Goal: Task Accomplishment & Management: Use online tool/utility

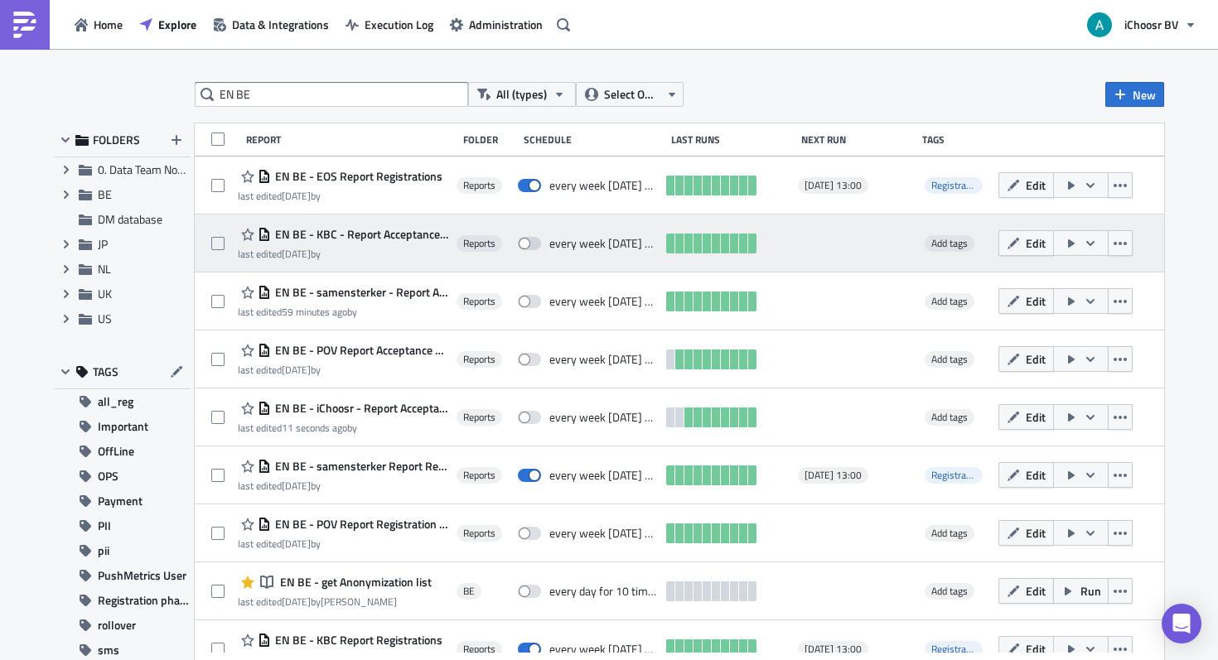
click at [422, 238] on span "EN BE - KBC - Report Acceptance phase [DATE]" at bounding box center [359, 234] width 177 height 15
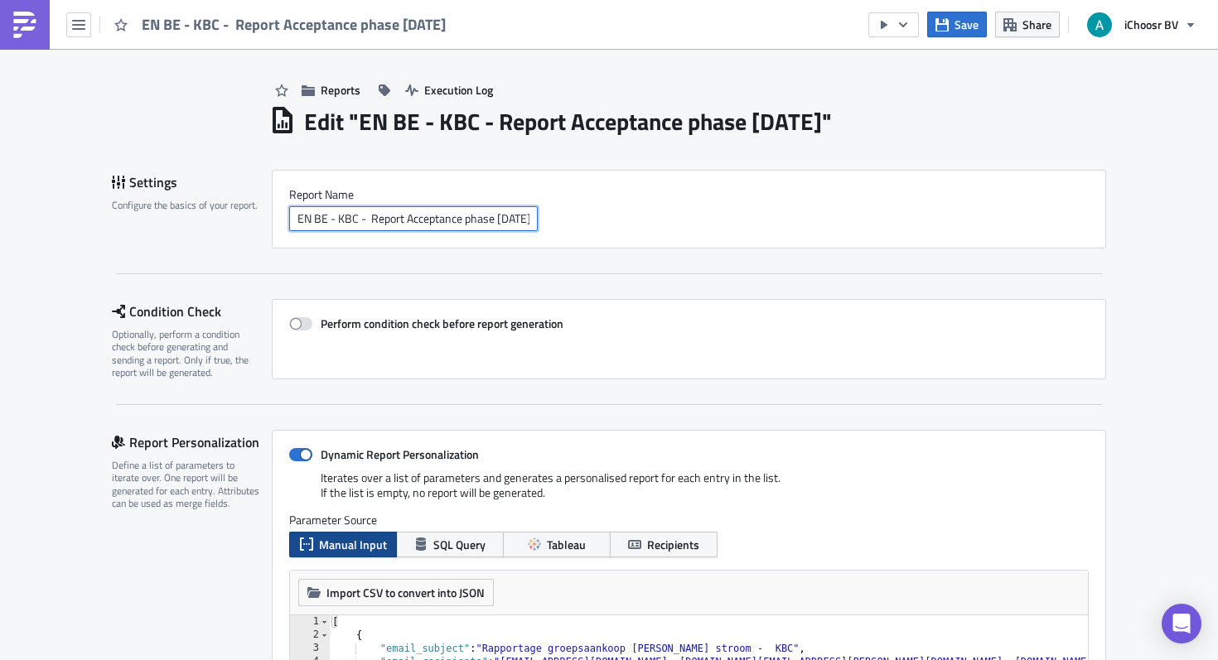
scroll to position [0, 17]
drag, startPoint x: 475, startPoint y: 224, endPoint x: 520, endPoint y: 224, distance: 45.6
click at [547, 224] on div "EN BE - KBC - Report Acceptance phase [DATE]" at bounding box center [689, 218] width 800 height 25
click at [495, 224] on input "EN BE - KBC - Report Acceptance phase [DATE]" at bounding box center [413, 218] width 249 height 25
drag, startPoint x: 481, startPoint y: 224, endPoint x: 601, endPoint y: 229, distance: 120.3
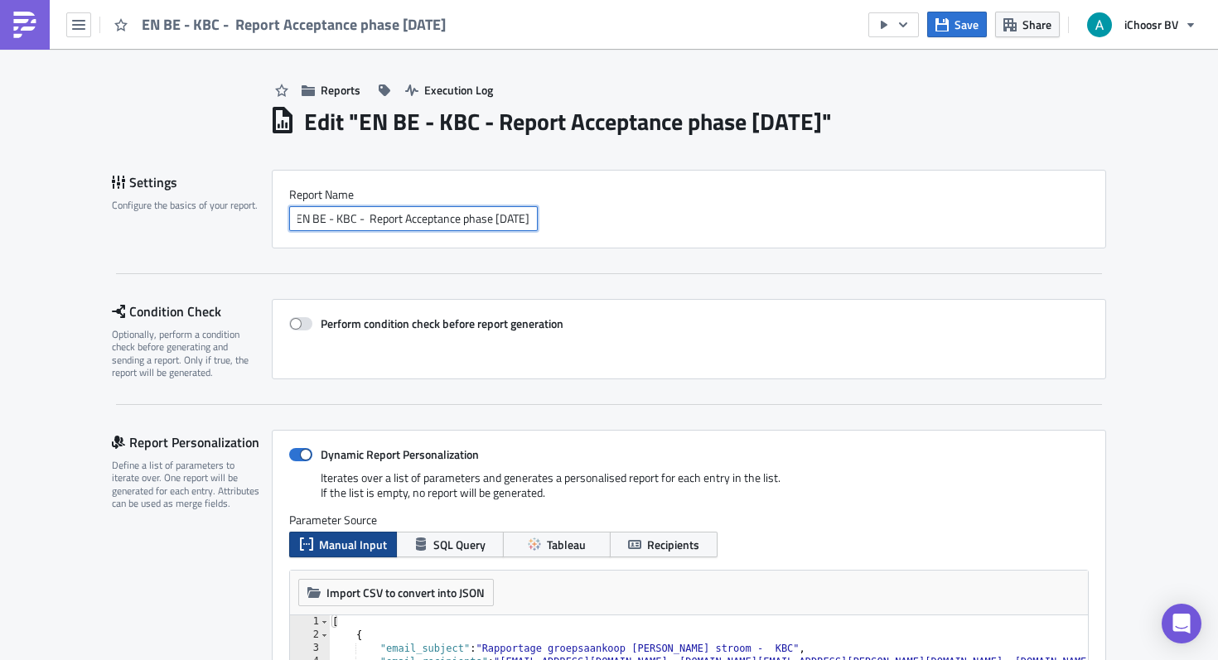
click at [601, 229] on div "EN BE - KBC - Report Acceptance phase [DATE]" at bounding box center [689, 218] width 800 height 25
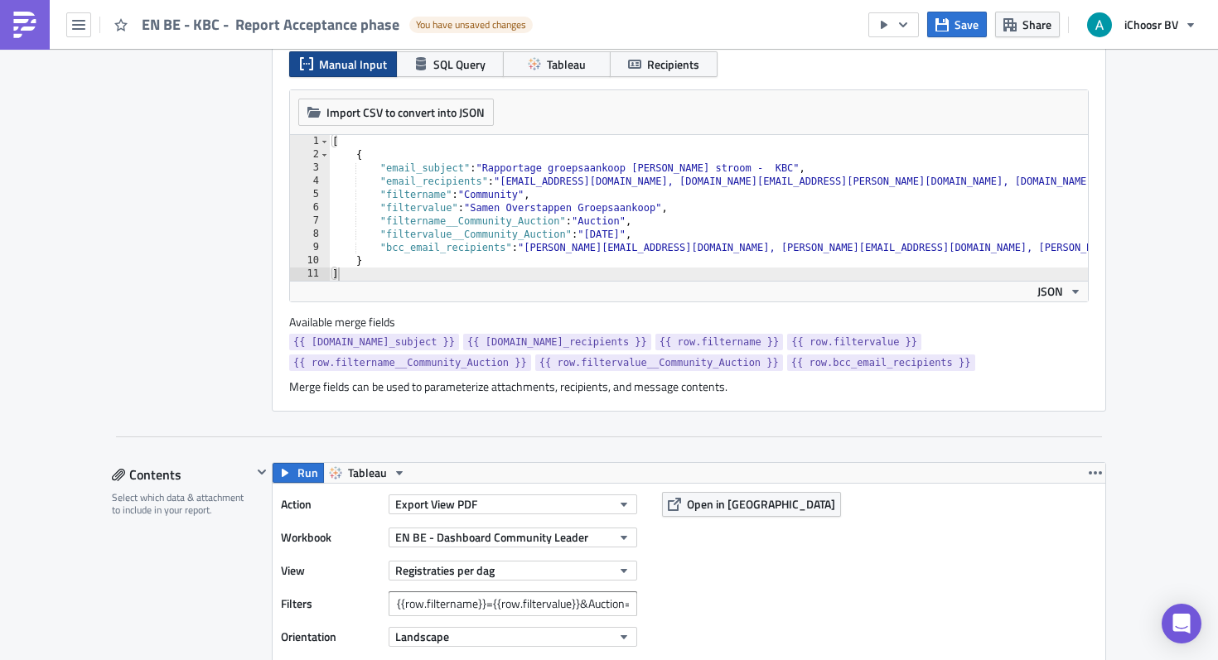
scroll to position [490, 0]
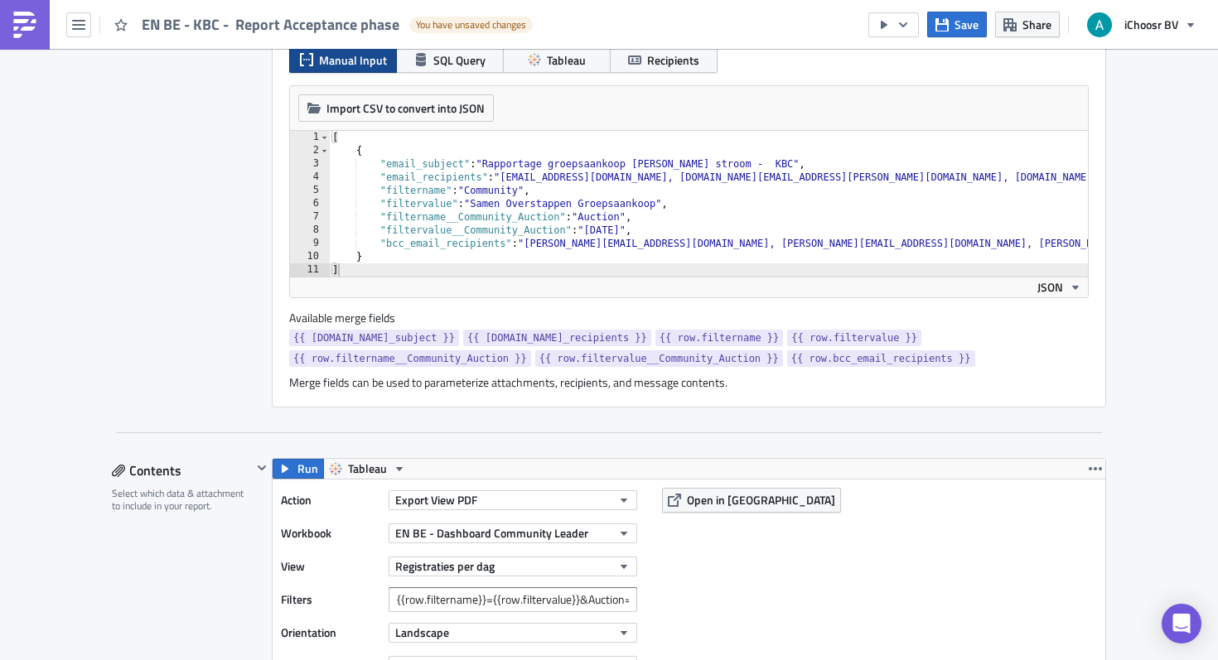
type input "EN BE - KBC - Report Acceptance phase"
drag, startPoint x: 694, startPoint y: 255, endPoint x: 1008, endPoint y: 264, distance: 314.2
click at [1012, 263] on div "} 1 2 3 4 5 6 7 8 9 10 11 [ { "email_subject" : "Rapportage groepsaankoop [PERS…" at bounding box center [689, 204] width 798 height 146
click at [1008, 264] on div at bounding box center [711, 268] width 765 height 17
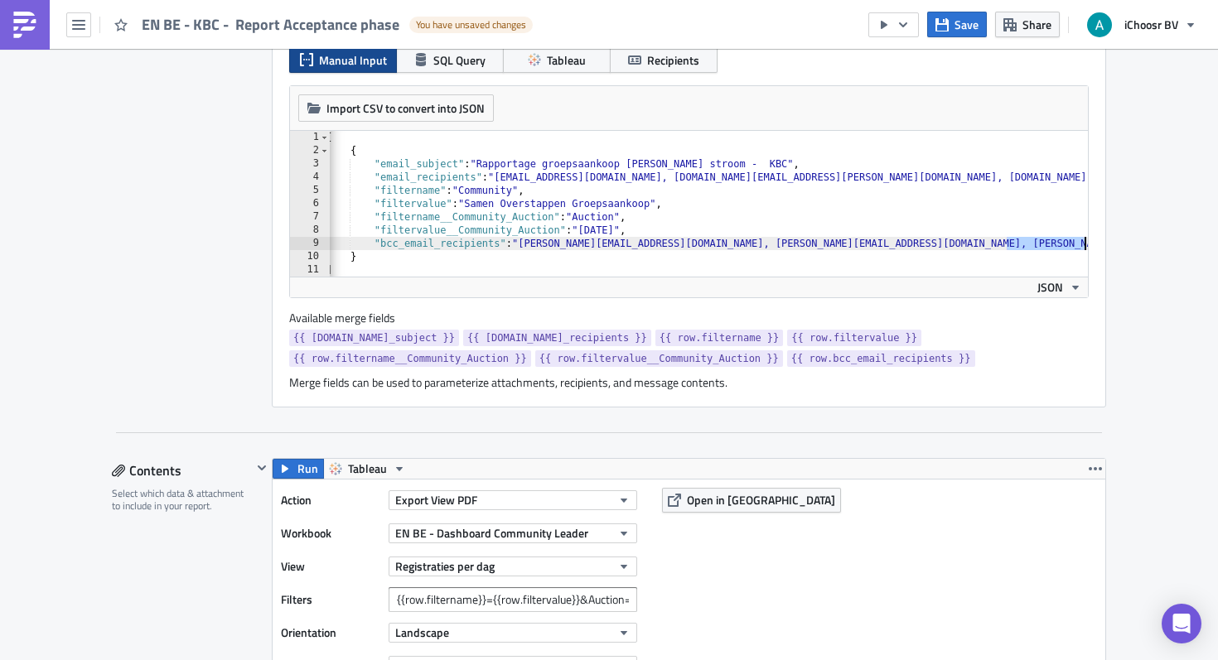
scroll to position [0, 6]
drag, startPoint x: 1012, startPoint y: 244, endPoint x: 1099, endPoint y: 238, distance: 87.3
click at [1105, 241] on div "Dynamic Report Personalization Iterates over a list of parameters and generates…" at bounding box center [689, 176] width 834 height 462
click at [1078, 240] on div "[ { "email_subject" : "Rapportage groepsaankoop [PERSON_NAME] stroom - KBC" , "…" at bounding box center [705, 217] width 765 height 172
paste textarea "Hi [PERSON_NAME], ik heb tot op heden nog niks ontvangen van je maandelijkse te…"
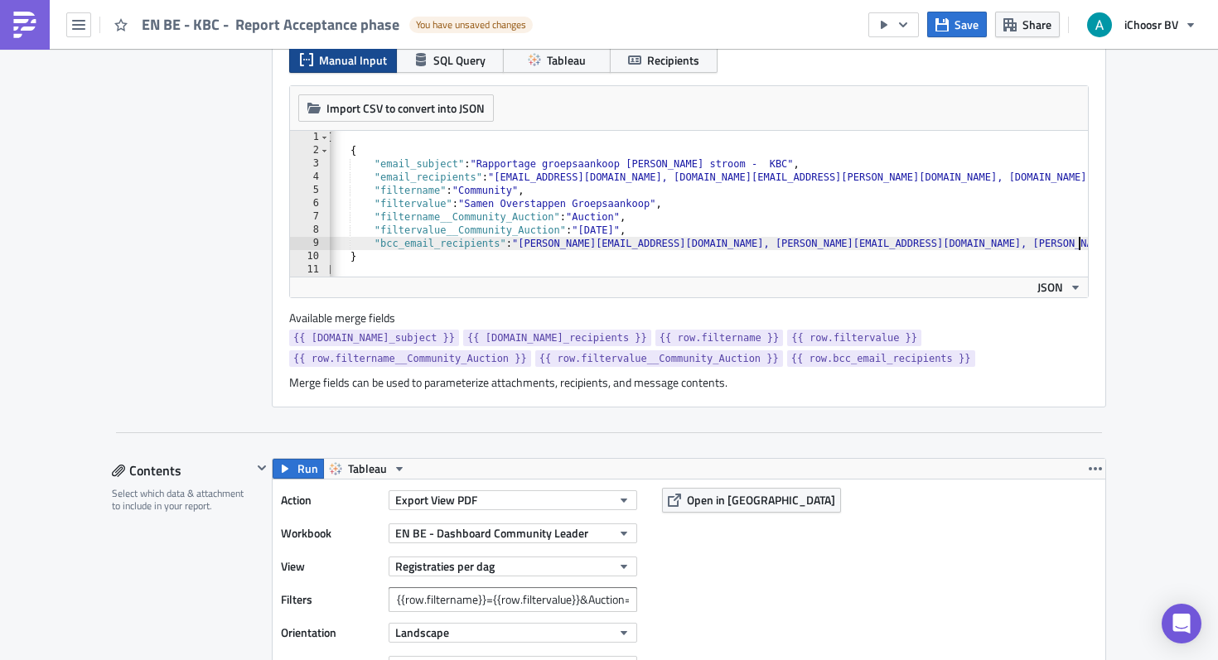
click at [1088, 248] on div "Import CSV to convert into JSON Choose CSV file... (max 10MB) "bcc_email_recipi…" at bounding box center [689, 191] width 800 height 213
click at [1084, 241] on div "[ { "email_subject" : "Rapportage groepsaankoop [PERSON_NAME] stroom - KBC" , "…" at bounding box center [705, 217] width 765 height 172
paste textarea "[EMAIL_ADDRESS][PERSON_NAME][DOMAIN_NAME]"
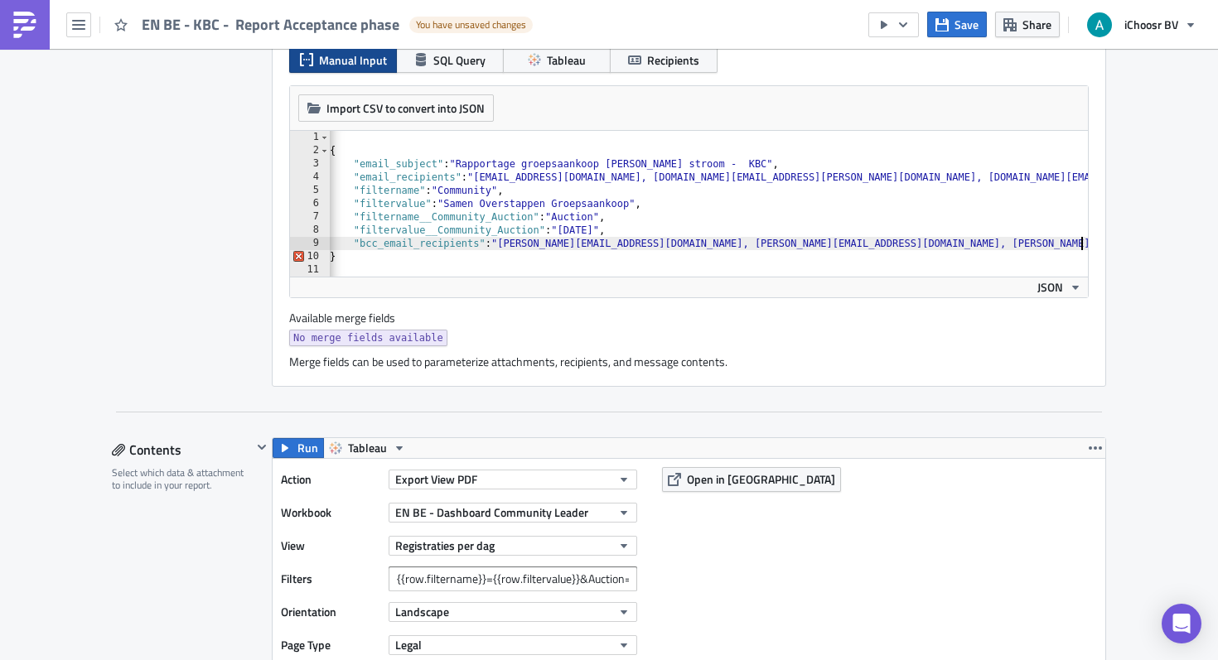
scroll to position [0, 27]
paste textarea "[EMAIL_ADDRESS][PERSON_NAME][DOMAIN_NAME] ""
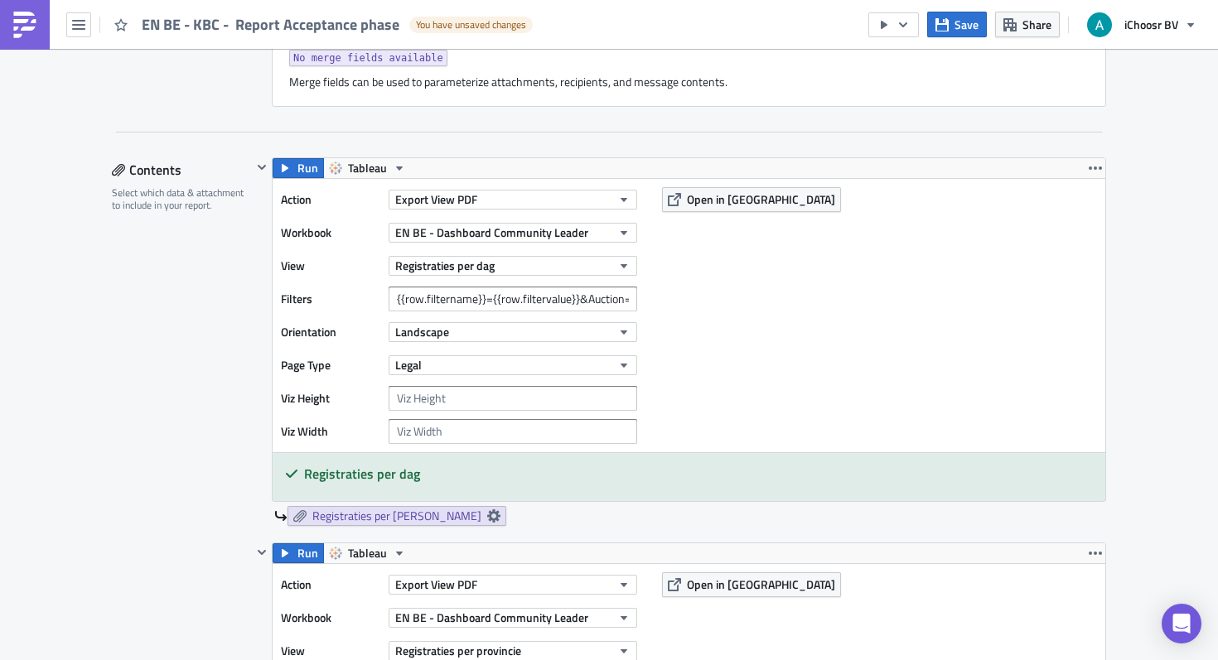
scroll to position [771, 0]
type textarea ""bcc_email_recipients": "[PERSON_NAME][EMAIL_ADDRESS][DOMAIN_NAME], [PERSON_NAM…"
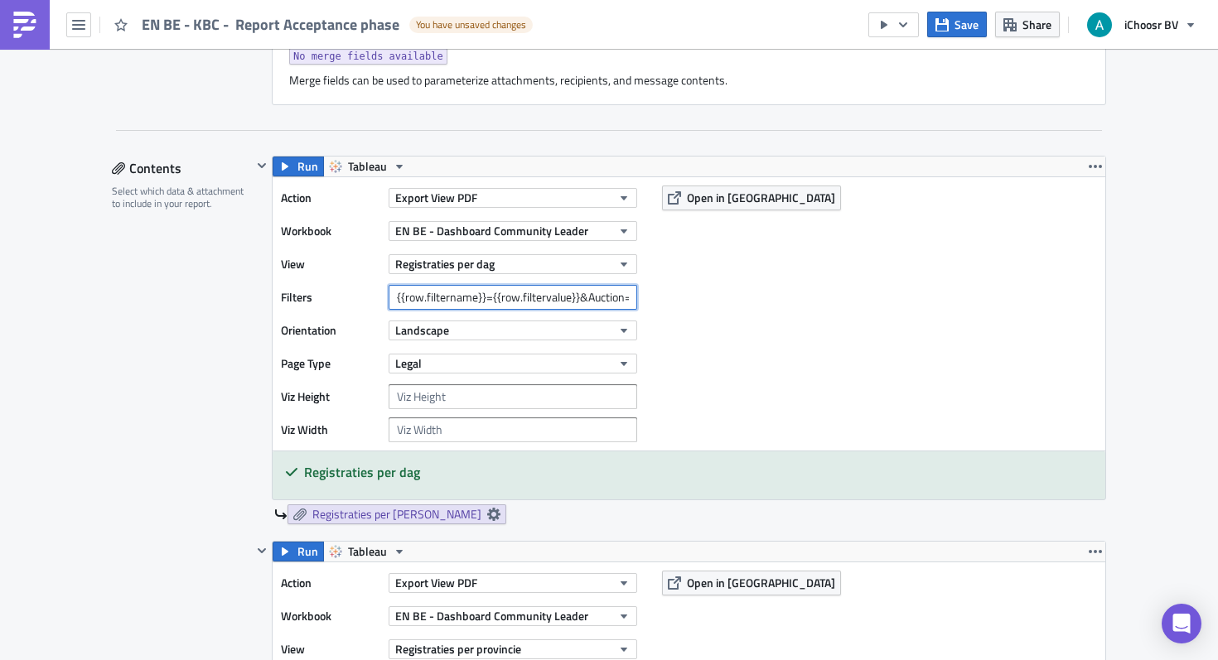
click at [610, 300] on input "{{row.filtername}}={{row.filtervalue}}&Auction=[DATE],[DATE]" at bounding box center [513, 297] width 249 height 25
click at [541, 294] on input "{{row.filtername}}={{row.filtervalue}}&Auction=[DATE],[DATE]" at bounding box center [513, 297] width 249 height 25
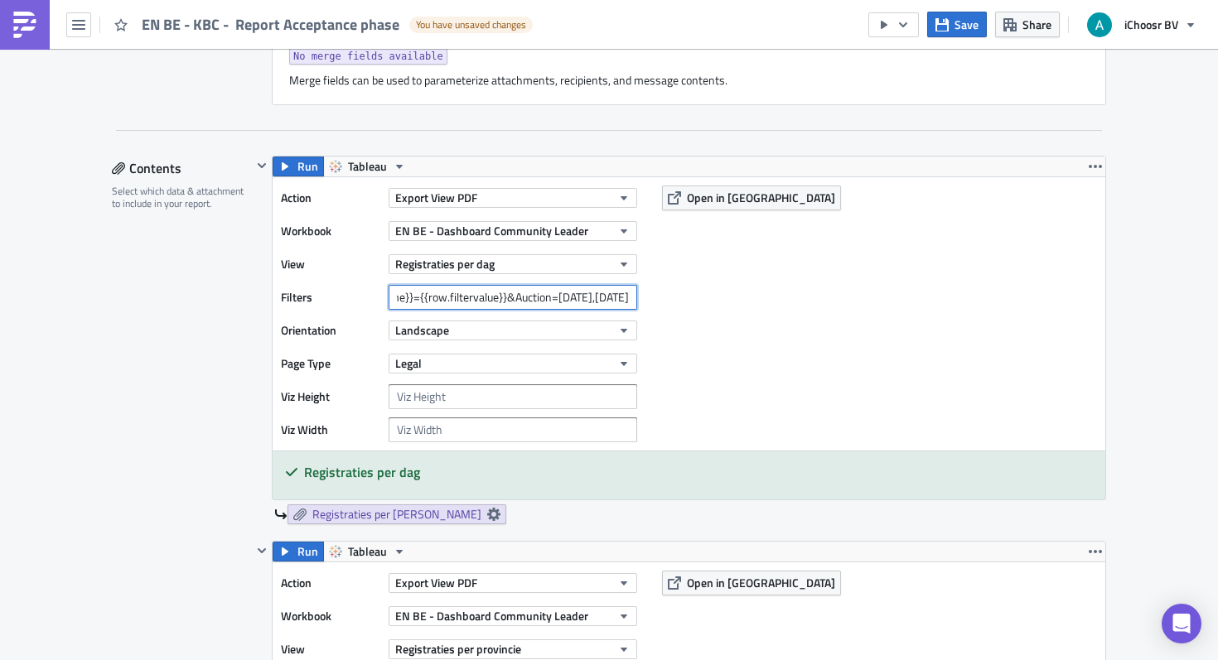
click at [549, 299] on input "{{row.filtername}}={{row.filtervalue}}&Auction=[DATE],[DATE]" at bounding box center [513, 297] width 249 height 25
click at [618, 301] on input "{{row.filtername}}={{row.filtervalue}}&Auction=[DATE],[DATE]" at bounding box center [513, 297] width 249 height 25
paste input "October"
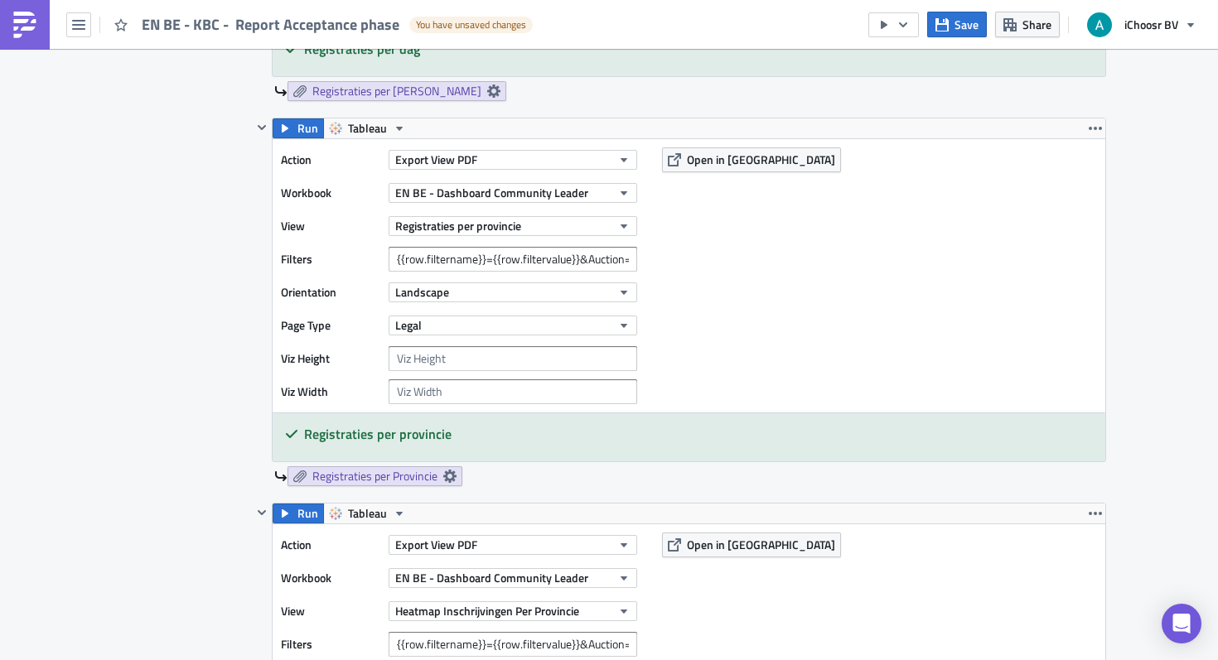
scroll to position [1227, 0]
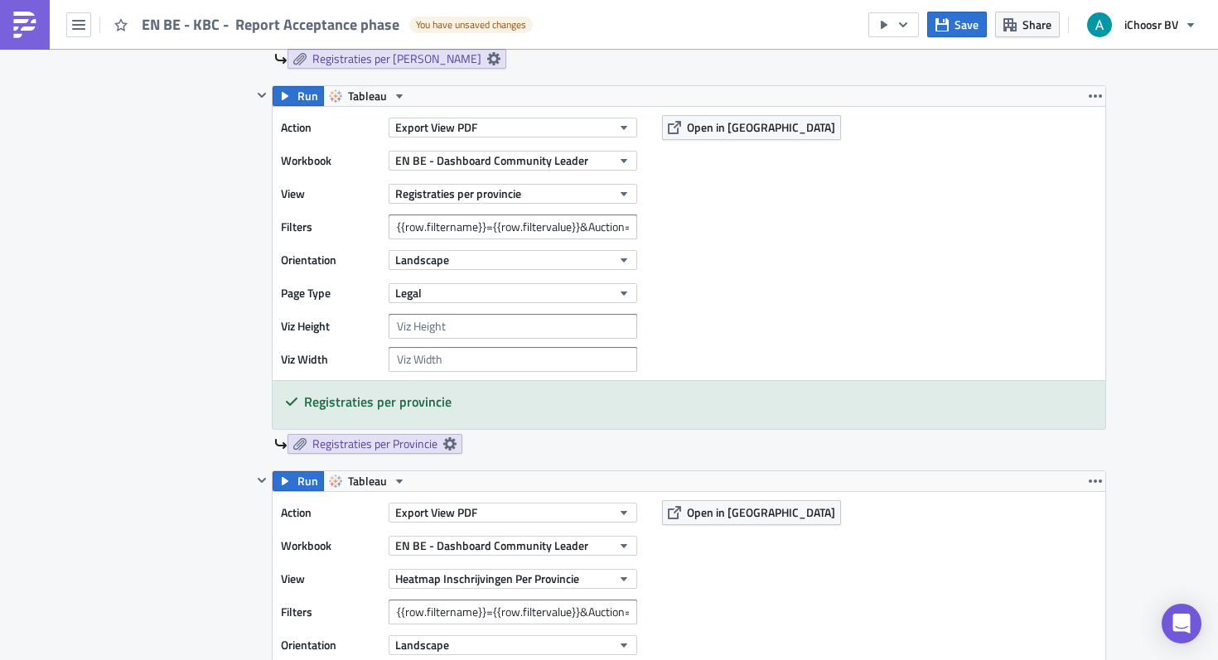
type input "{{row.filtername}}={{row.filtervalue}}&Auction=[DATE],[DATE]"
click at [595, 233] on input "{{row.filtername}}={{row.filtervalue}}&Auction=[DATE],[DATE]" at bounding box center [513, 227] width 249 height 25
click at [542, 230] on input "{{row.filtername}}={{row.filtervalue}}&Auction=[DATE],[DATE]" at bounding box center [513, 227] width 249 height 25
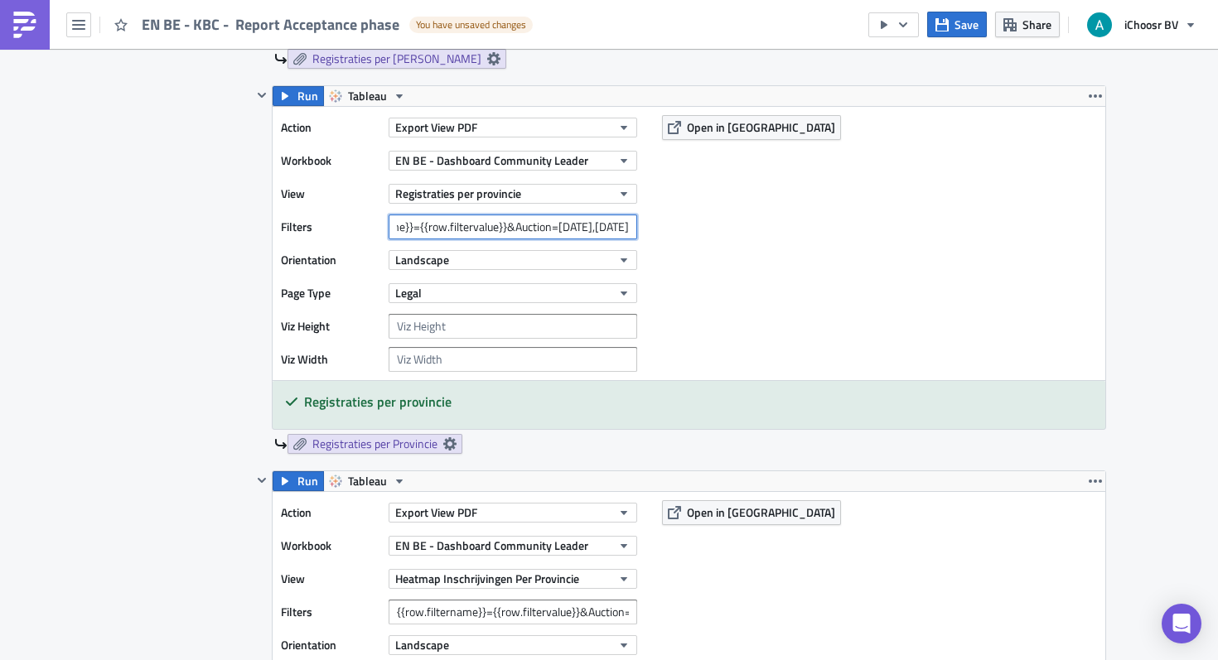
paste input "October"
click at [607, 225] on input "{{row.filtername}}={{row.filtervalue}}&Auction=[DATE],[DATE]" at bounding box center [513, 227] width 249 height 25
paste input "October"
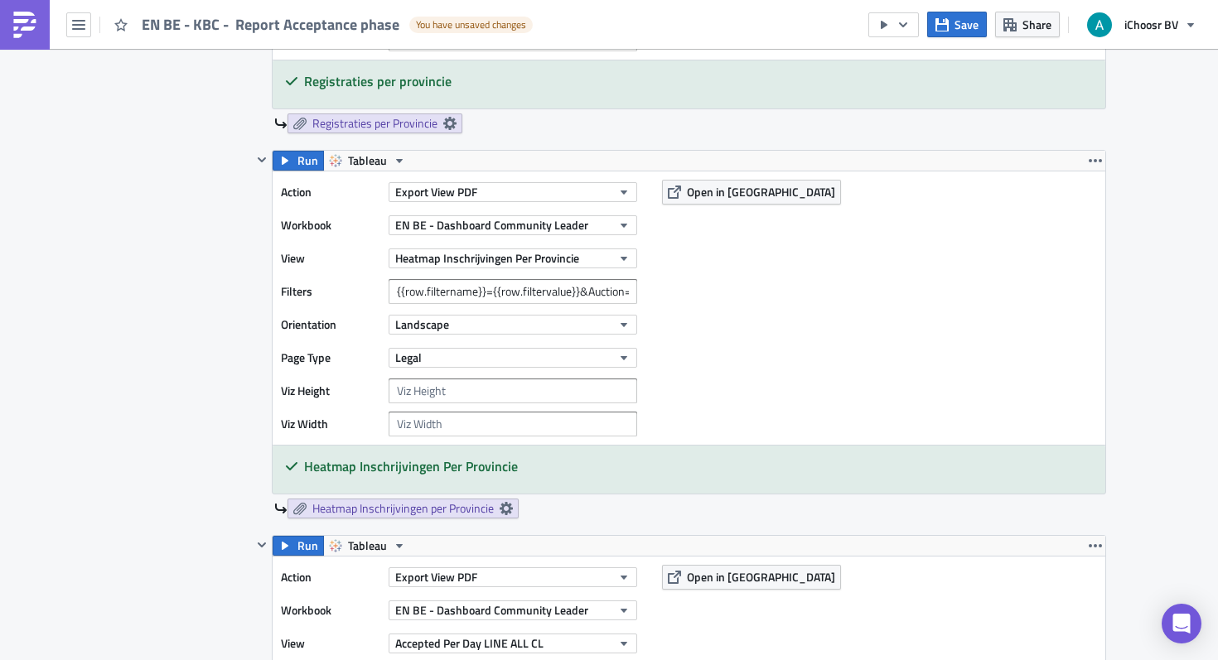
type input "{{row.filtername}}={{row.filtervalue}}&Auction=[DATE],[DATE]"
click at [576, 295] on input "{{row.filtername}}={{row.filtervalue}}&Auction=[DATE]" at bounding box center [513, 291] width 249 height 25
click at [597, 292] on input "{{row.filtername}}={{row.filtervalue}}&Auction=[DATE]" at bounding box center [513, 291] width 249 height 25
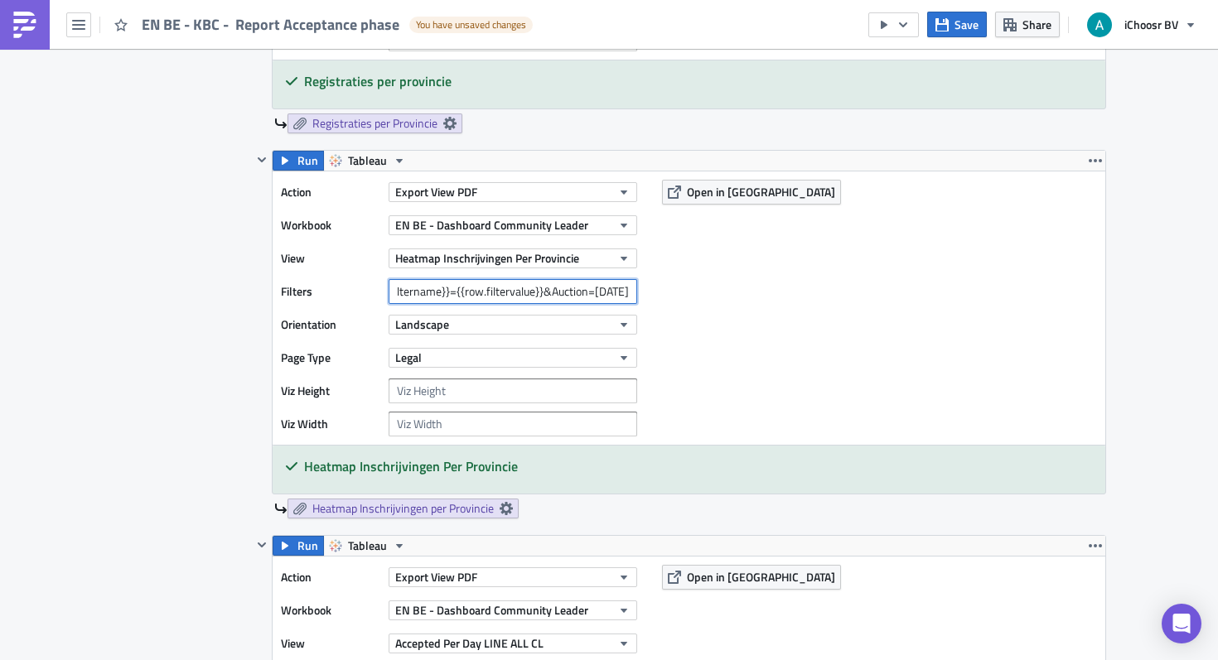
click at [597, 292] on input "{{row.filtername}}={{row.filtervalue}}&Auction=[DATE]" at bounding box center [513, 291] width 249 height 25
paste input "October"
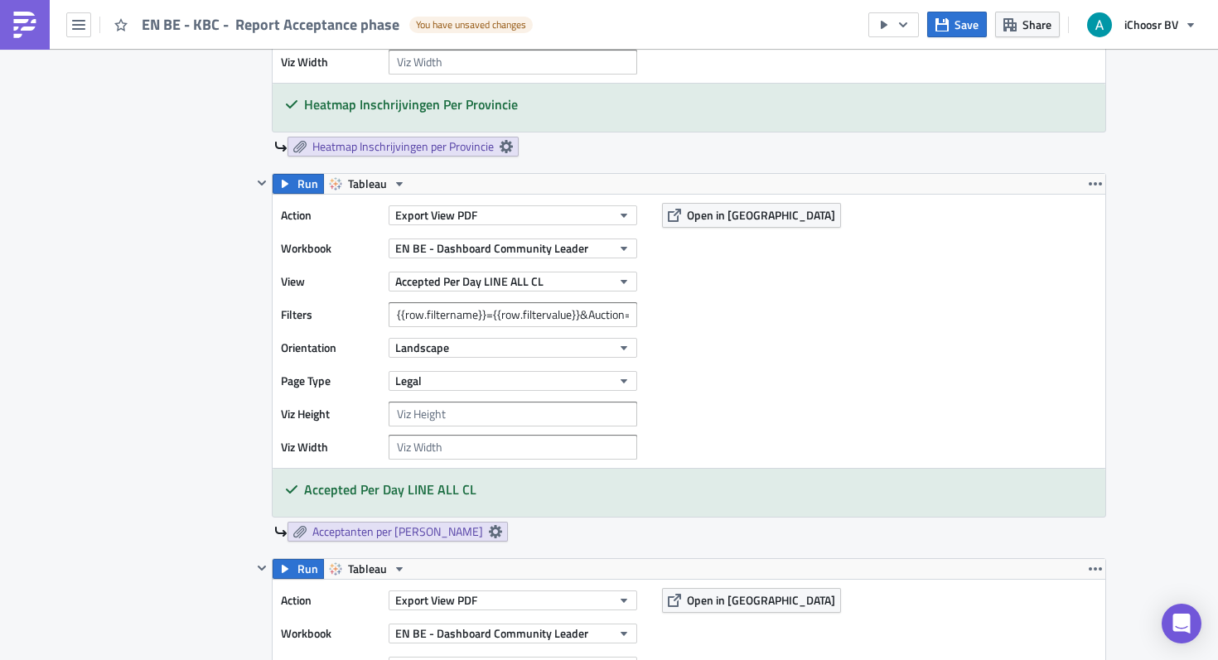
scroll to position [1947, 0]
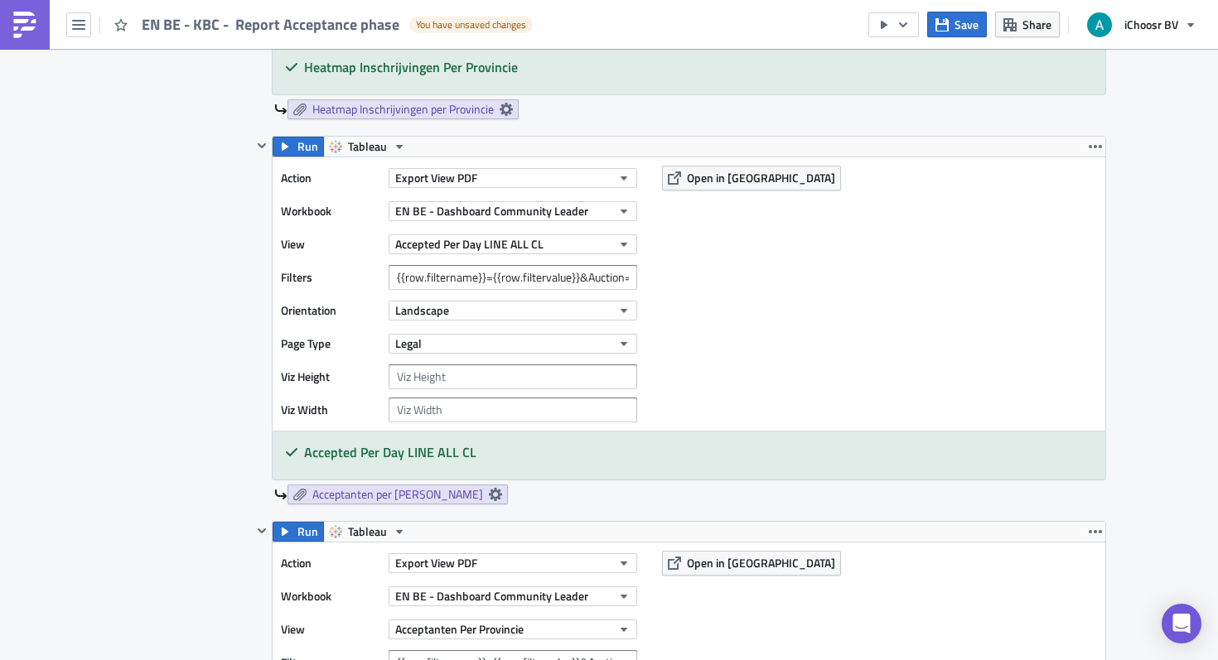
type input "{{row.filtername}}={{row.filtervalue}}&Auction=[DATE]"
click at [592, 279] on input "{{row.filtername}}={{row.filtervalue}}&Auction=[DATE],[DATE]" at bounding box center [513, 277] width 249 height 25
click at [544, 278] on input "{{row.filtername}}={{row.filtervalue}}&Auction=[DATE],[DATE]" at bounding box center [513, 277] width 249 height 25
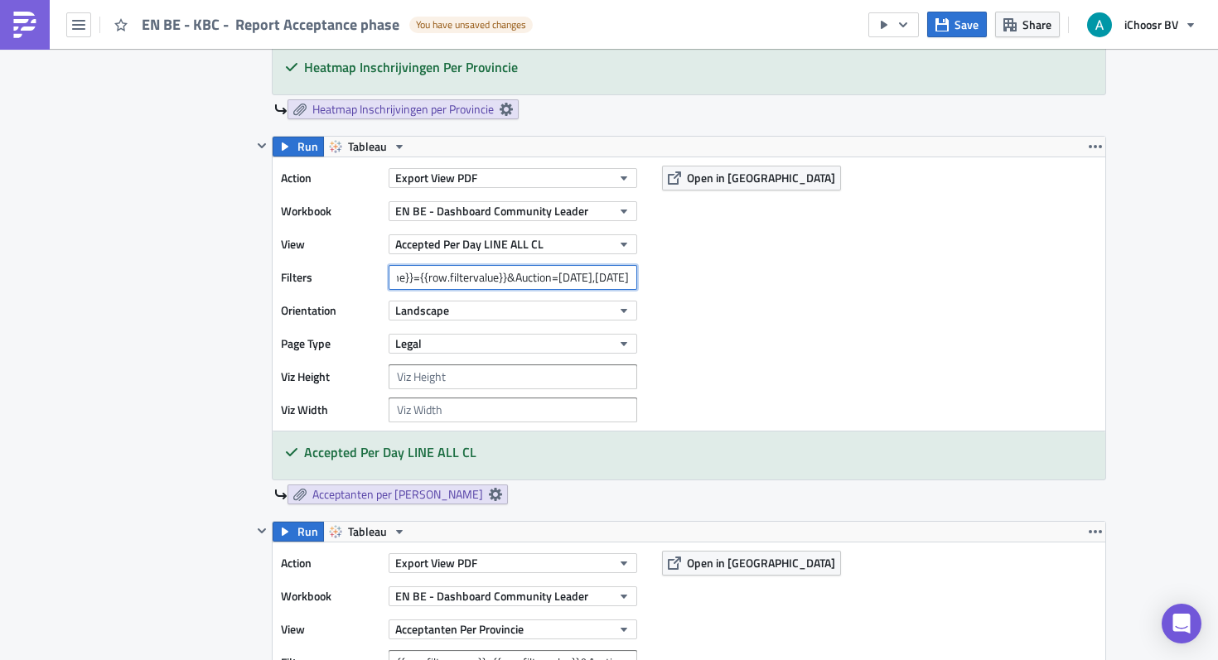
paste input "October"
click at [615, 277] on input "{{row.filtername}}={{row.filtervalue}}&Auction=[DATE],[DATE]" at bounding box center [513, 277] width 249 height 25
paste input "October"
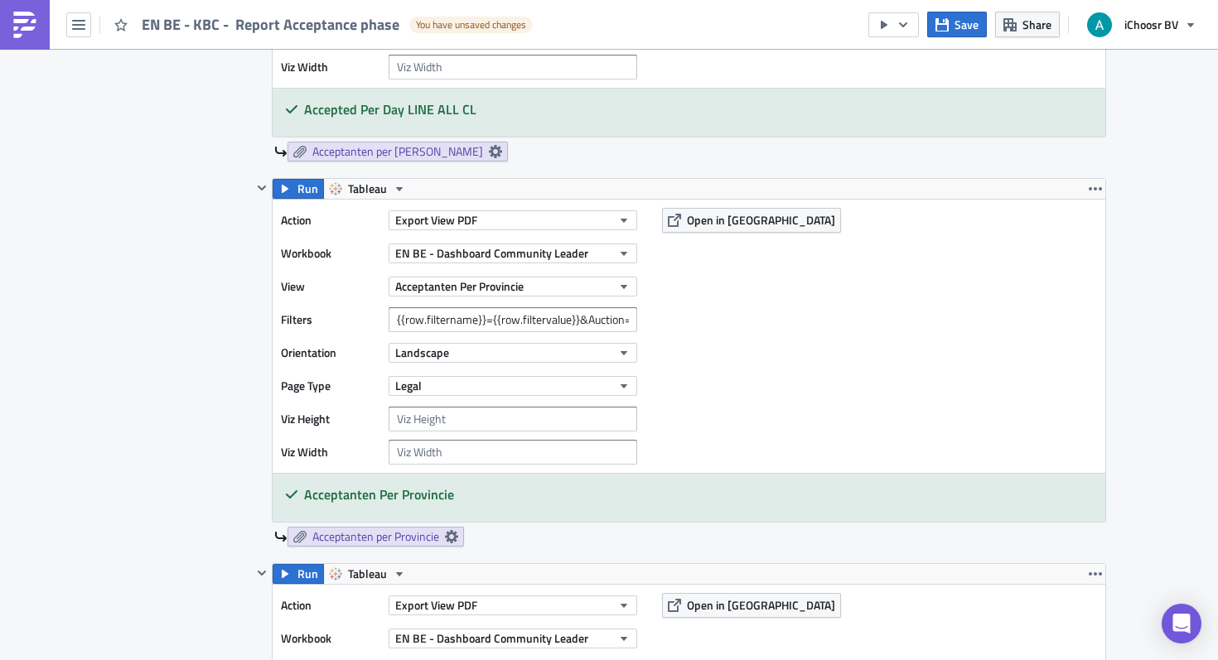
scroll to position [2374, 0]
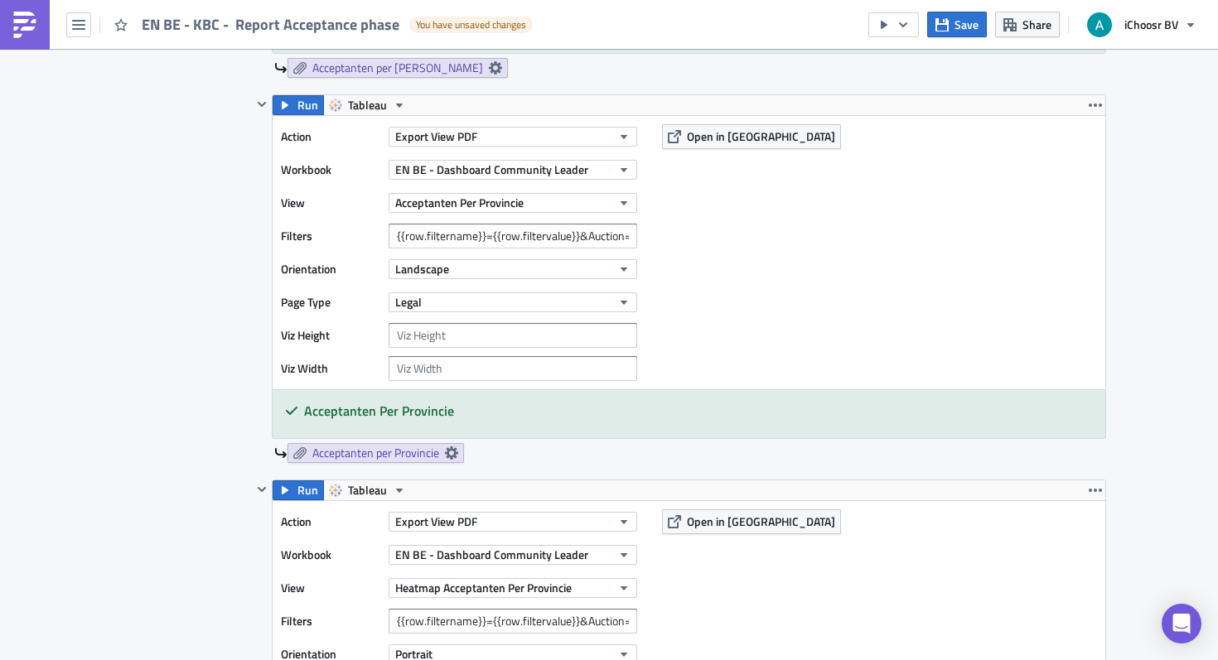
type input "{{row.filtername}}={{row.filtervalue}}&Auction=[DATE],[DATE]"
click at [586, 225] on input "{{row.filtername}}={{row.filtervalue}}&Auction=[DATE],[DATE]," at bounding box center [513, 236] width 249 height 25
click at [533, 235] on input "{{row.filtername}}={{row.filtervalue}}&Auction=[DATE],[DATE]," at bounding box center [513, 236] width 249 height 25
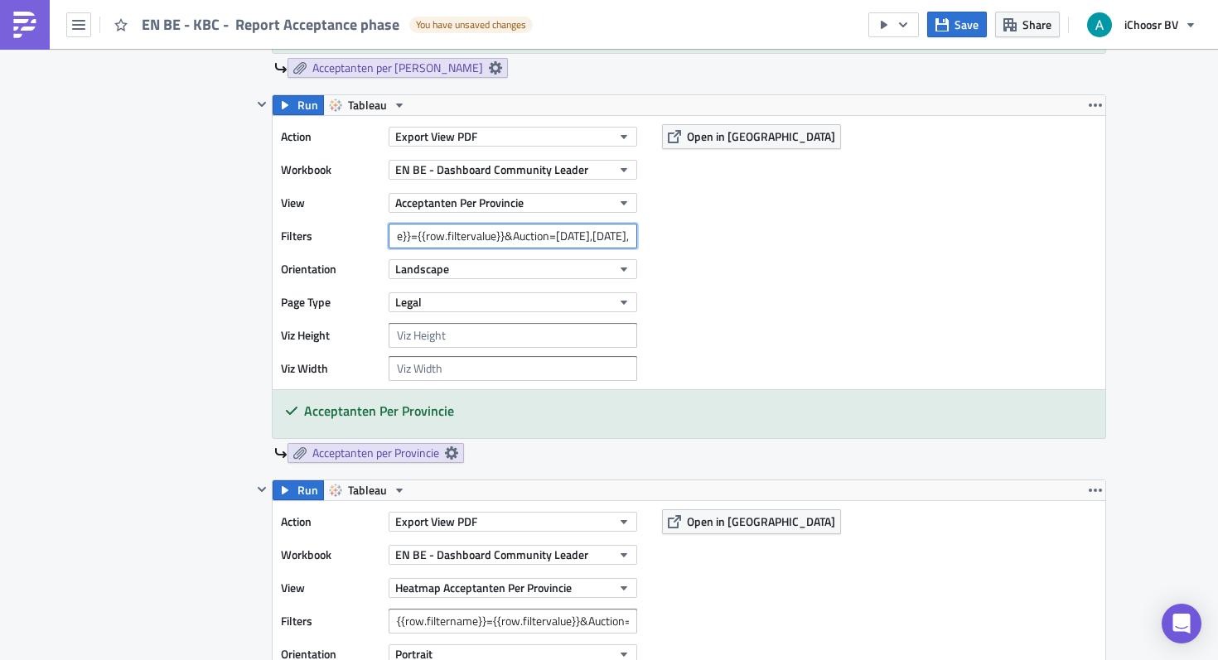
paste input "October"
click at [602, 243] on input "{{row.filtername}}={{row.filtervalue}}&Auction=[DATE],[DATE]," at bounding box center [513, 236] width 249 height 25
paste input "October"
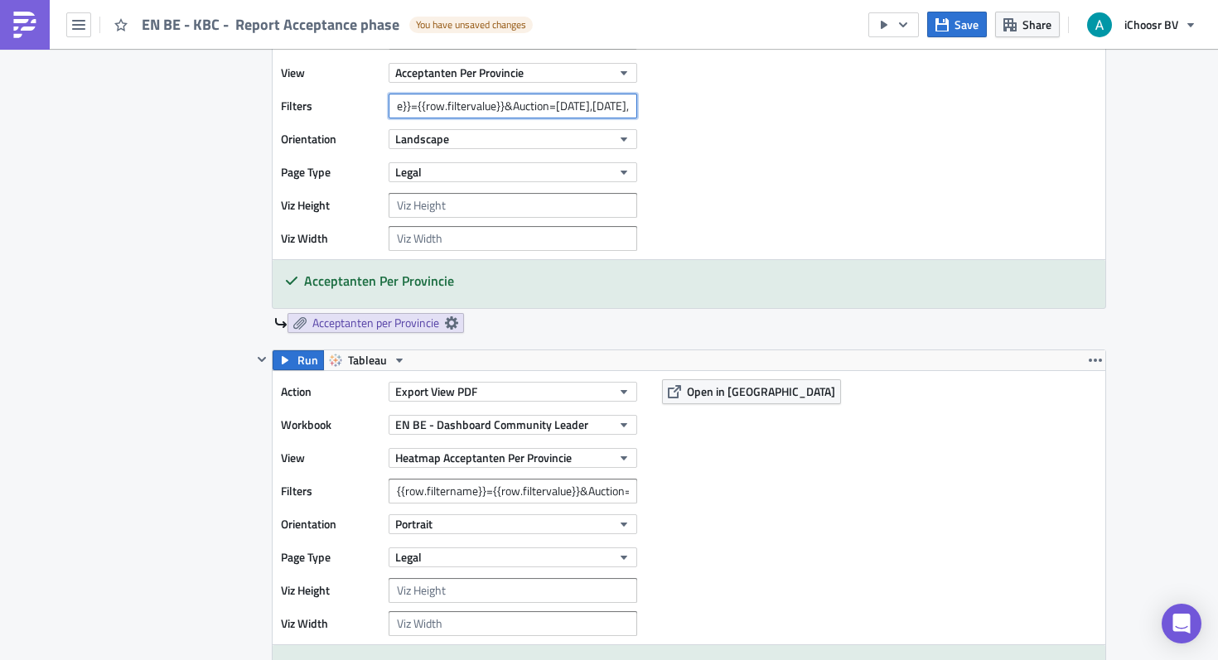
scroll to position [2634, 0]
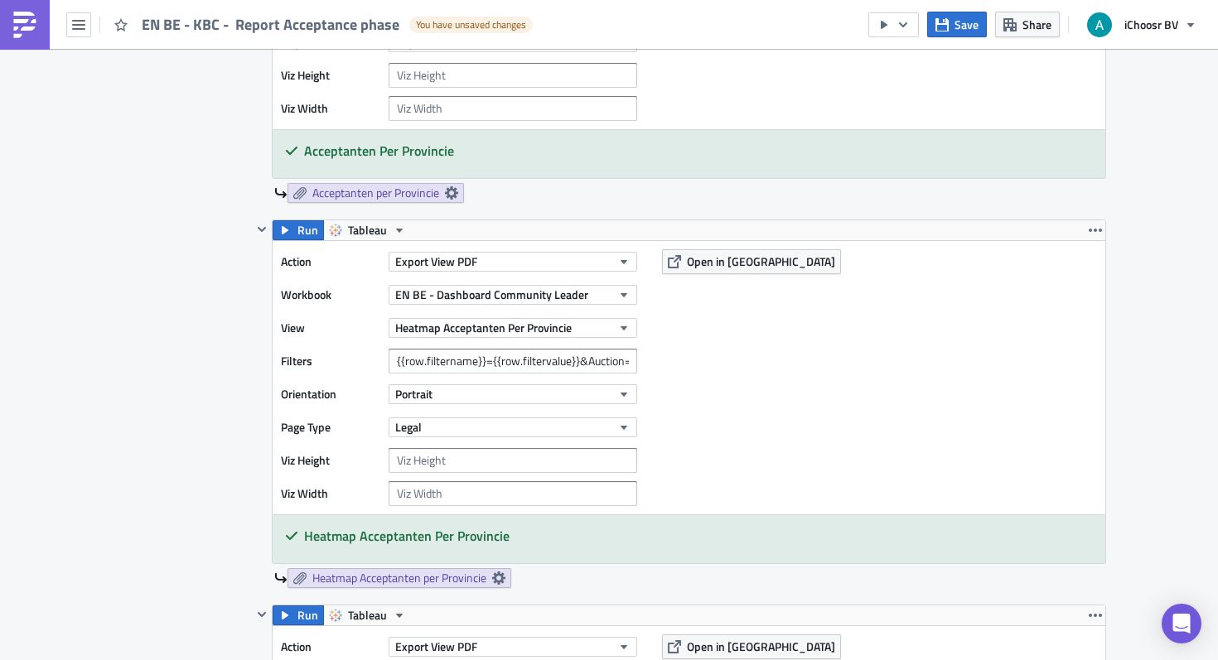
type input "{{row.filtername}}={{row.filtervalue}}&Auction=[DATE],[DATE],"
click at [559, 360] on input "{{row.filtername}}={{row.filtervalue}}&Auction=[DATE]" at bounding box center [513, 361] width 249 height 25
click at [592, 361] on input "{{row.filtername}}={{row.filtervalue}}&Auction=[DATE]" at bounding box center [513, 361] width 249 height 25
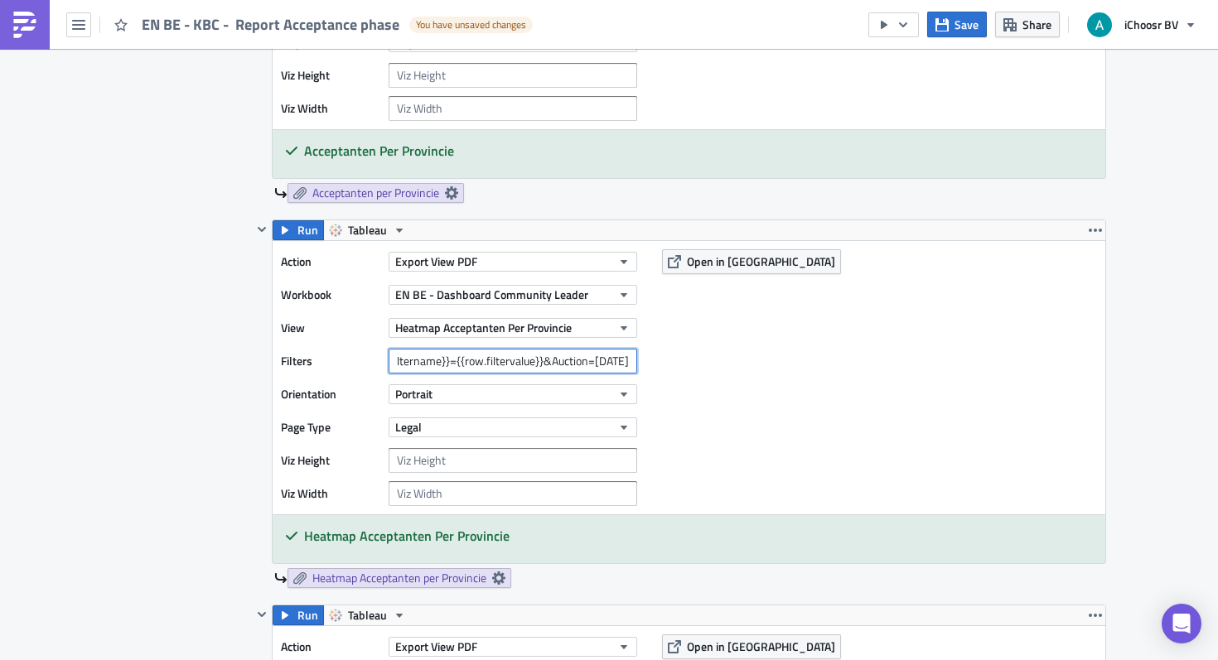
paste input "October"
click at [579, 365] on input "{{row.filtername}}={{row.filtervalue}}&Auction=[DATE]" at bounding box center [513, 361] width 249 height 25
paste input "October"
type input "{{row.filtername}}={{row.filtervalue}}&Auction=[DATE]"
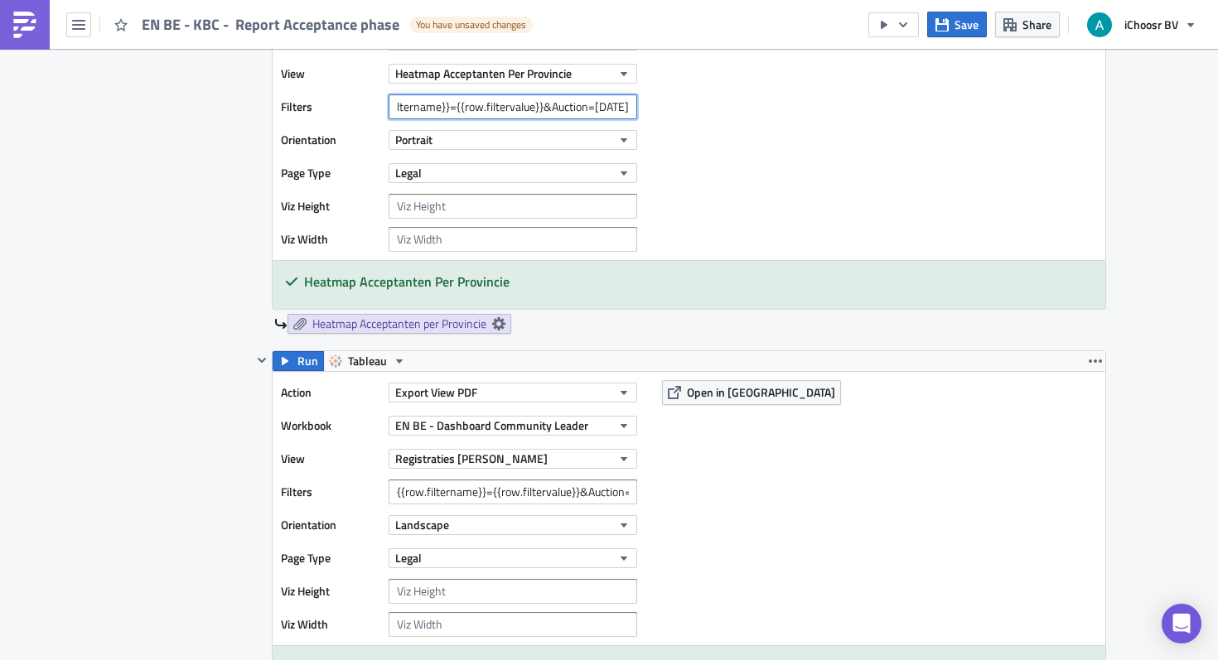
scroll to position [2943, 0]
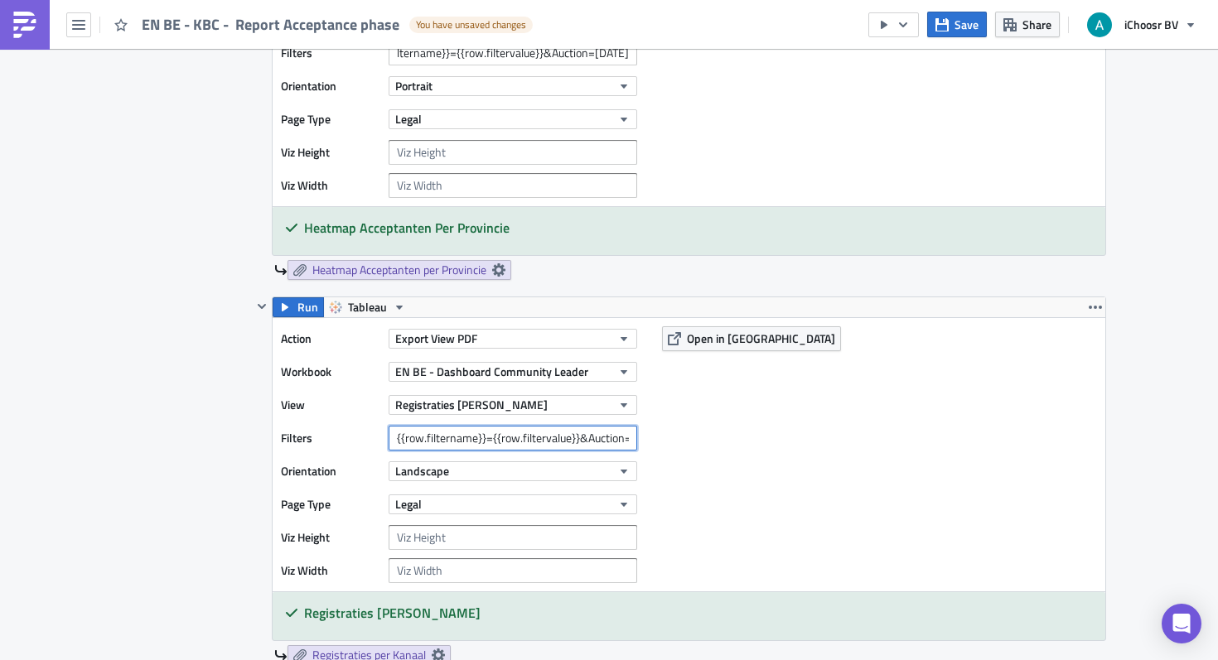
click at [583, 435] on input "{{row.filtername}}={{row.filtervalue}}&Auction=[DATE]" at bounding box center [513, 438] width 249 height 25
click at [595, 442] on input "{{row.filtername}}={{row.filtervalue}}&Auction=[DATE]" at bounding box center [513, 438] width 249 height 25
paste input "October"
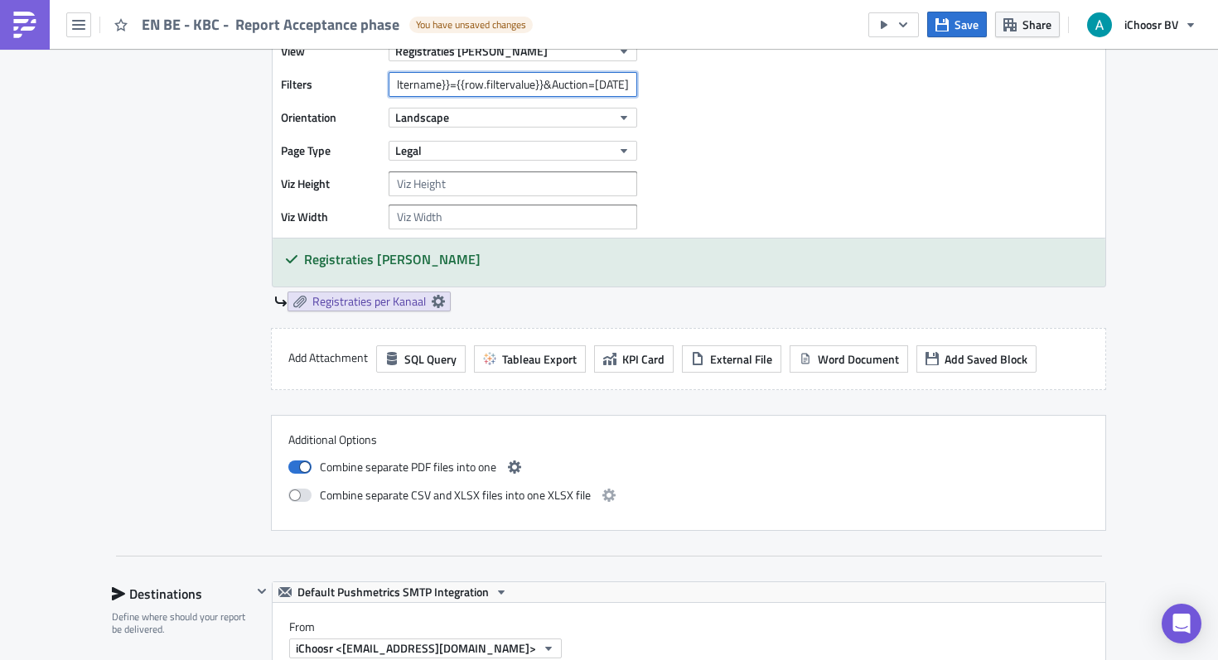
scroll to position [0, 65]
drag, startPoint x: 561, startPoint y: 88, endPoint x: 715, endPoint y: 88, distance: 154.1
click at [715, 88] on div "Action Export View PDF Workbook EN BE - Dashboard Community Leader View Registr…" at bounding box center [689, 100] width 833 height 273
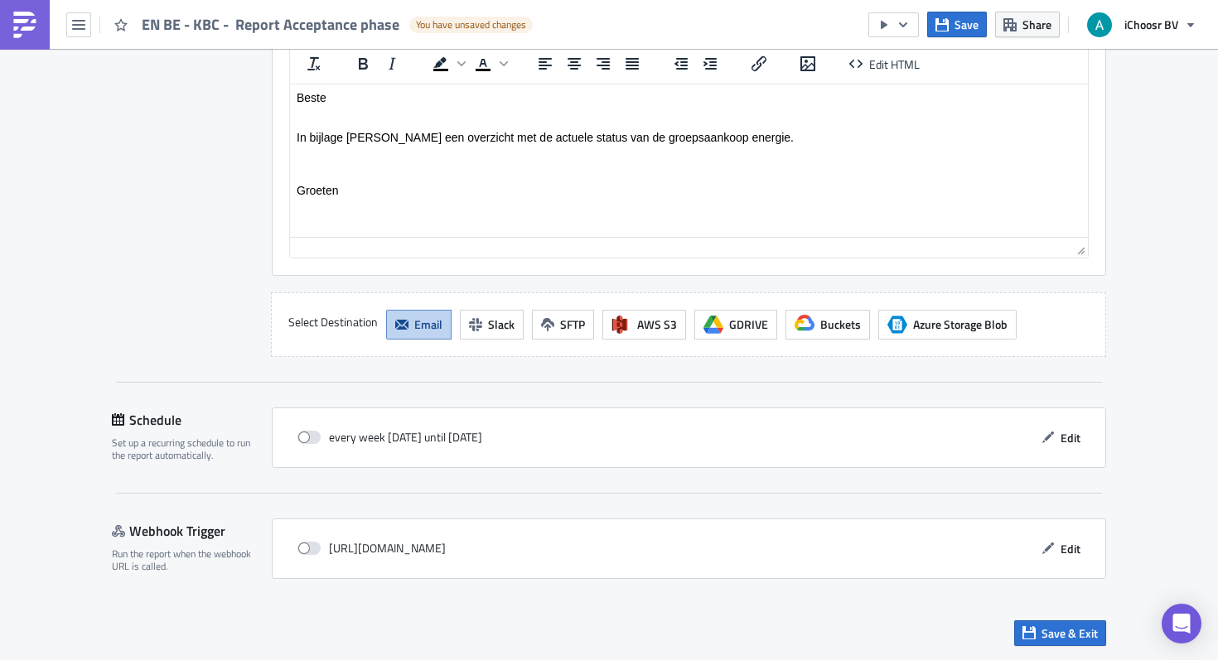
scroll to position [4248, 0]
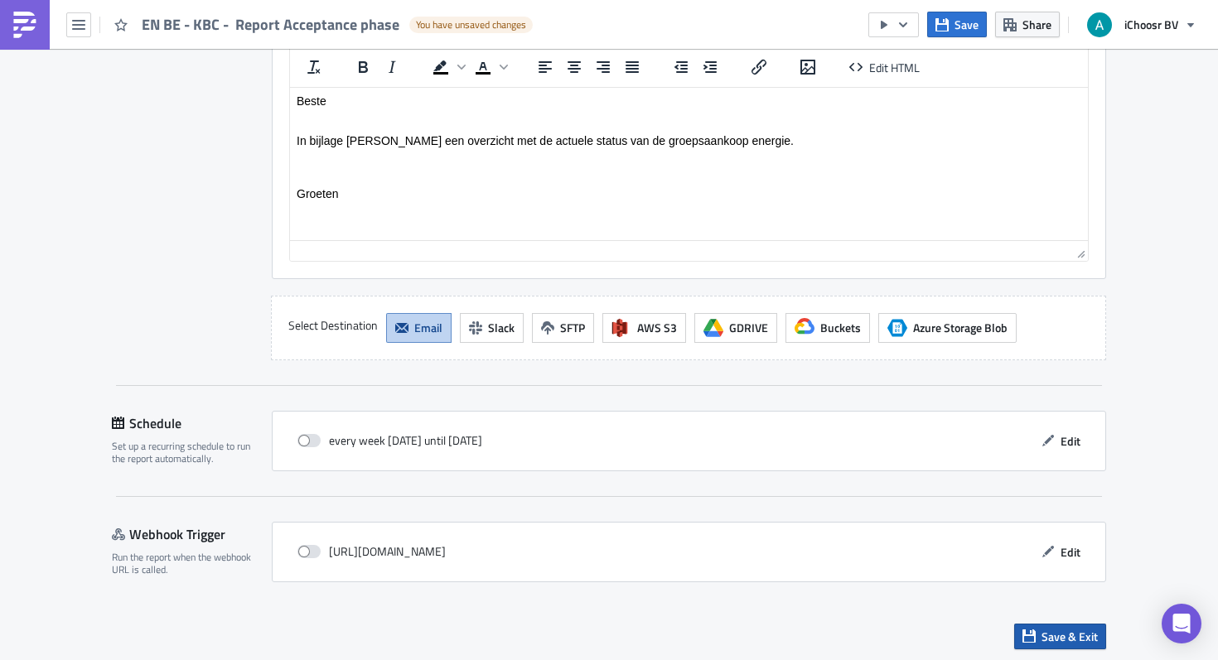
type input "{{row.filtername}}={{row.filtervalue}}&Auction=[DATE]"
click at [1044, 631] on span "Save & Exit" at bounding box center [1070, 636] width 56 height 17
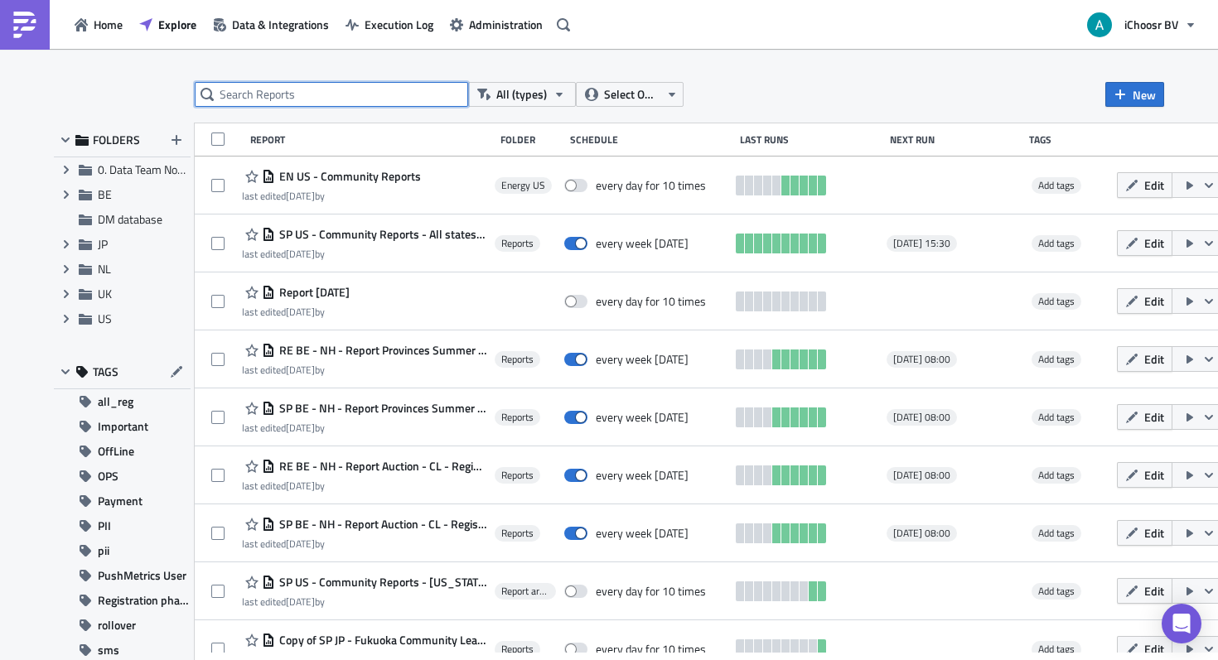
click at [286, 86] on input "text" at bounding box center [331, 94] width 273 height 25
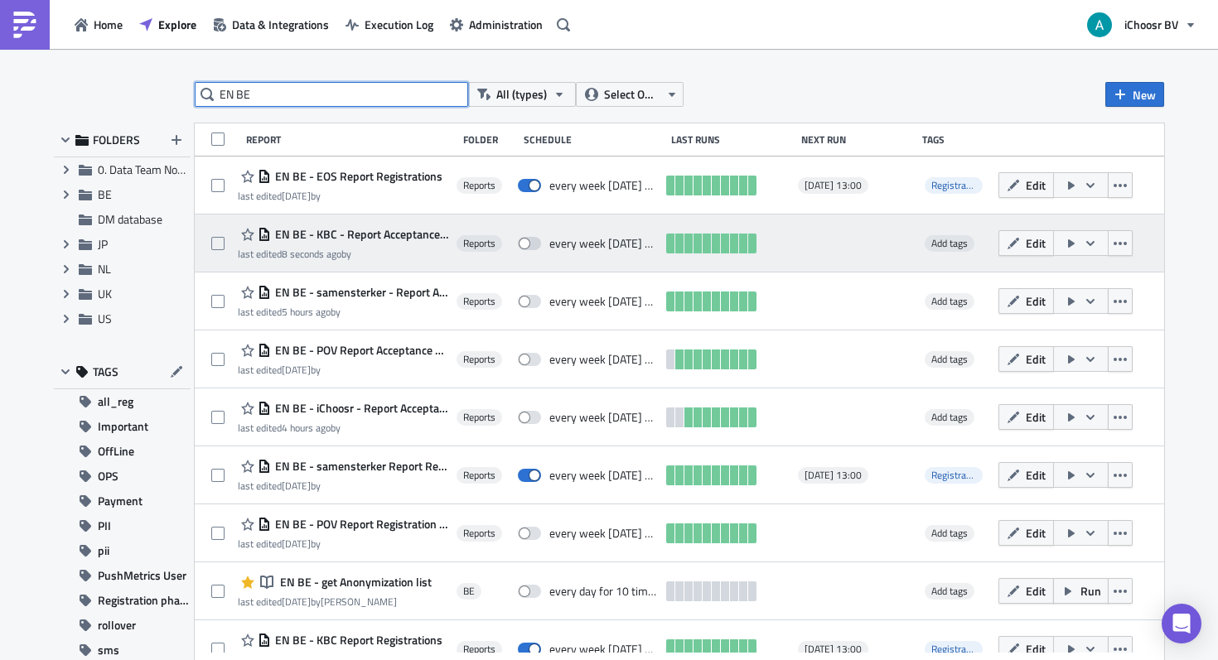
type input "EN BE"
click at [1097, 246] on icon "button" at bounding box center [1090, 243] width 13 height 13
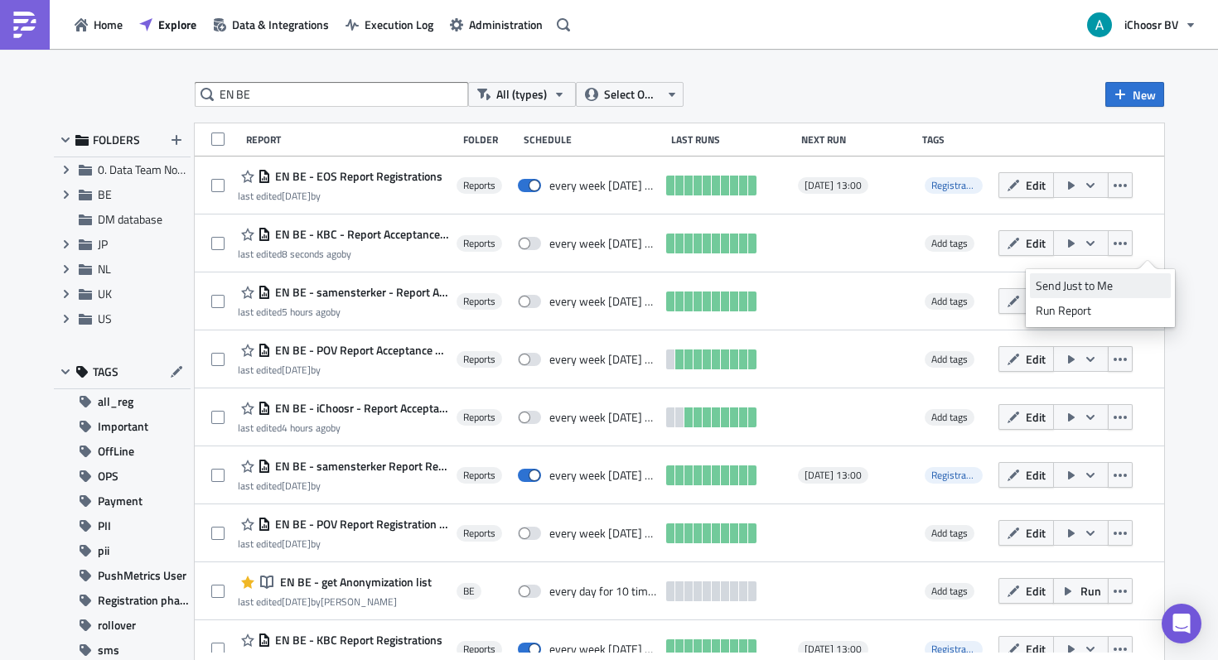
click at [1121, 280] on div "Send Just to Me" at bounding box center [1100, 286] width 129 height 17
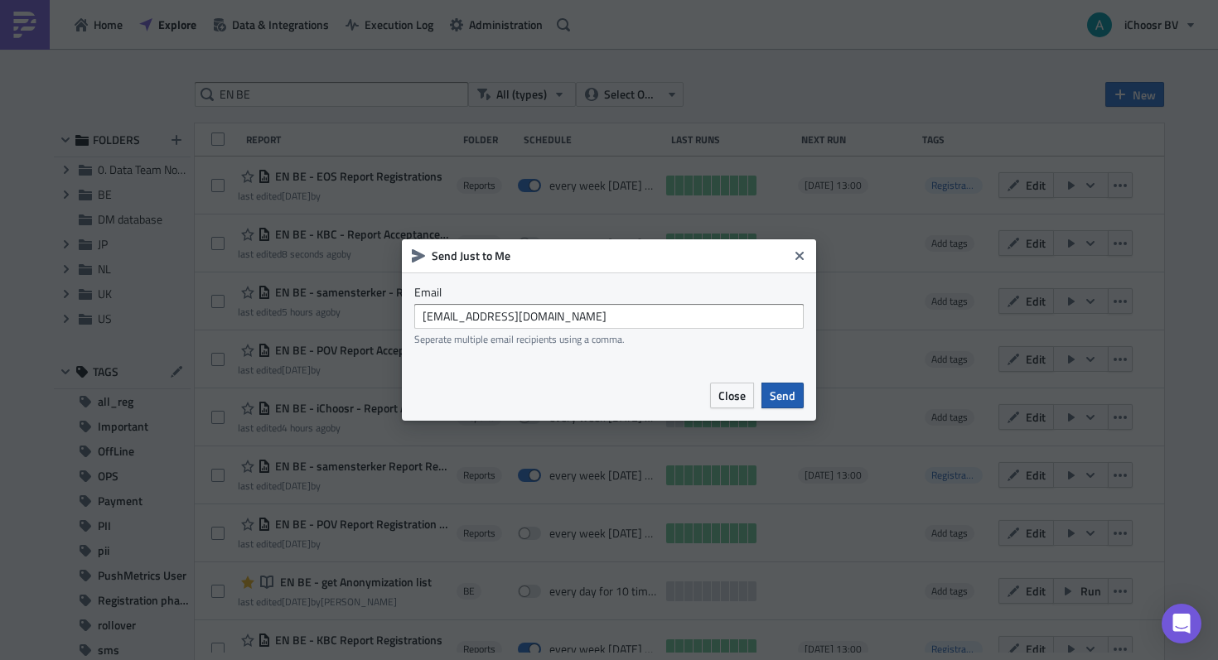
click at [779, 388] on span "Send" at bounding box center [783, 395] width 26 height 17
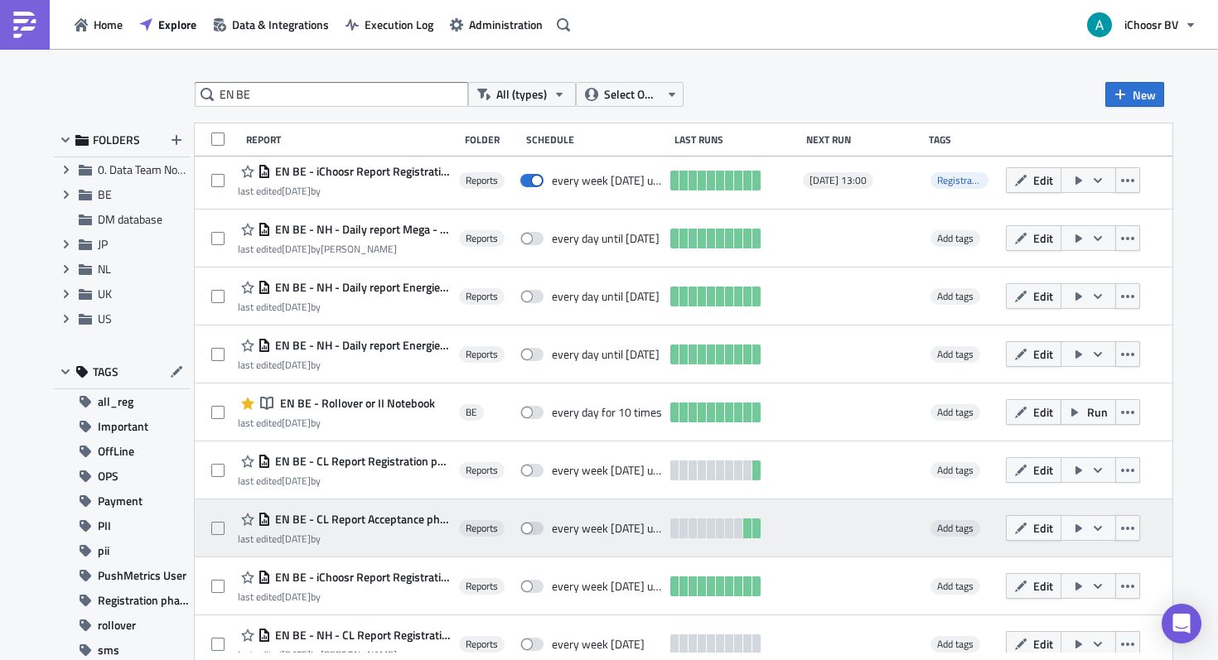
scroll to position [552, 0]
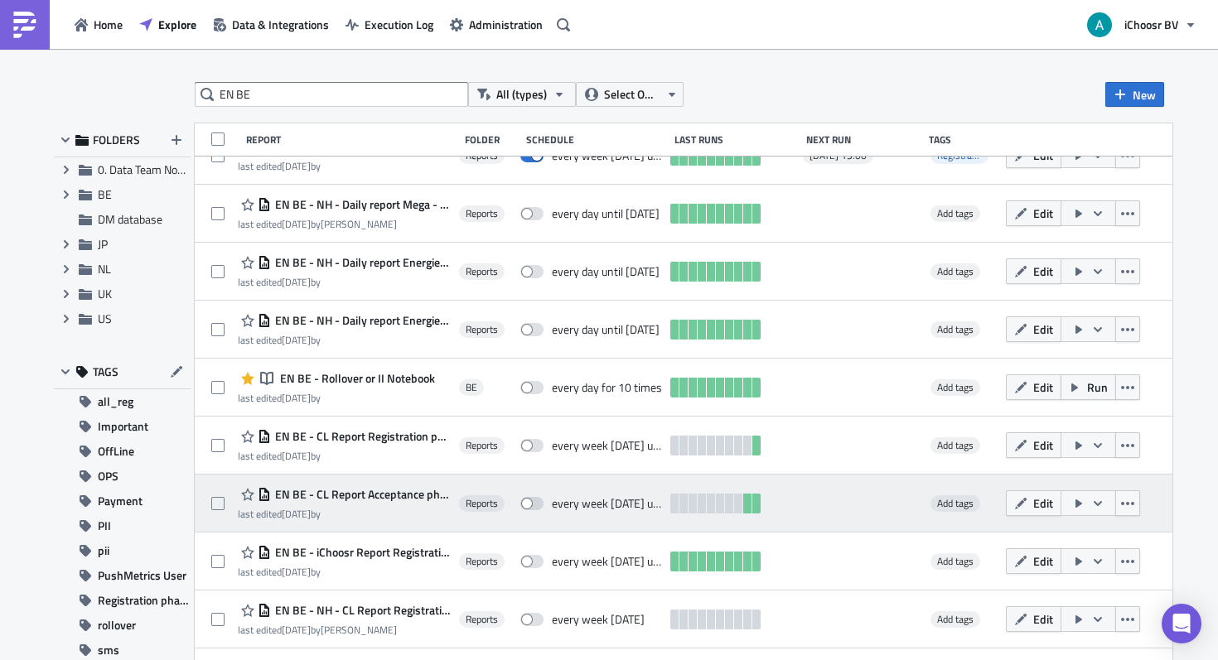
click at [408, 493] on span "EN BE - CL Report Acceptance phase [DATE]" at bounding box center [361, 494] width 180 height 15
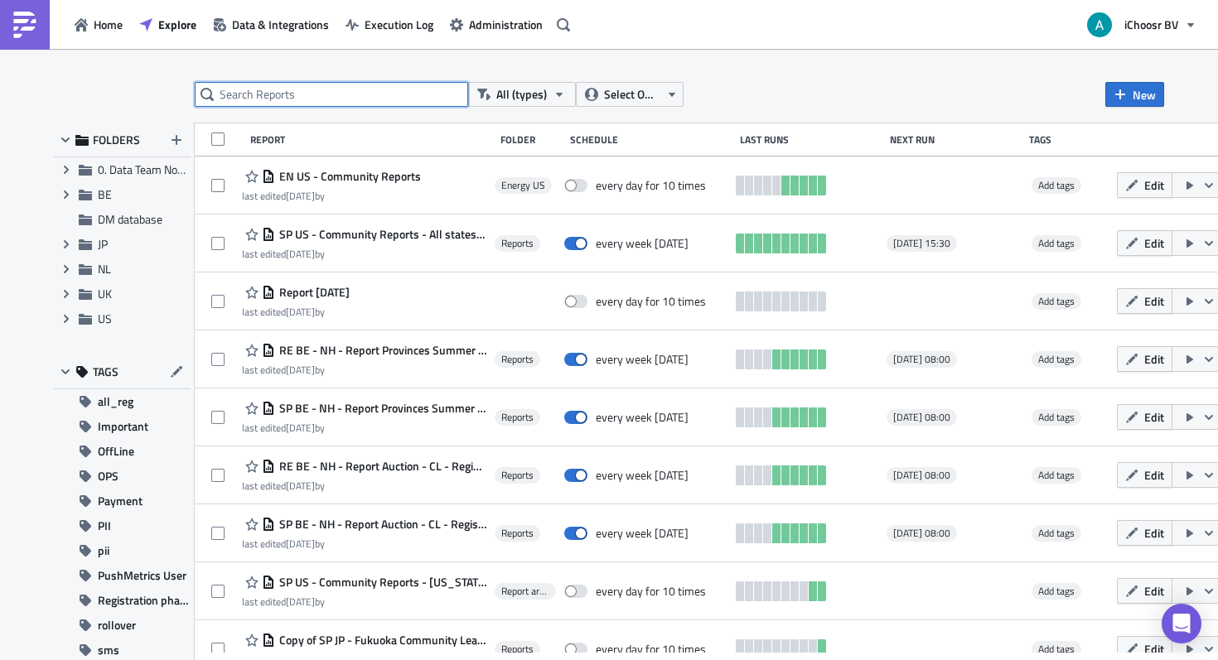
click at [394, 94] on input "text" at bounding box center [331, 94] width 273 height 25
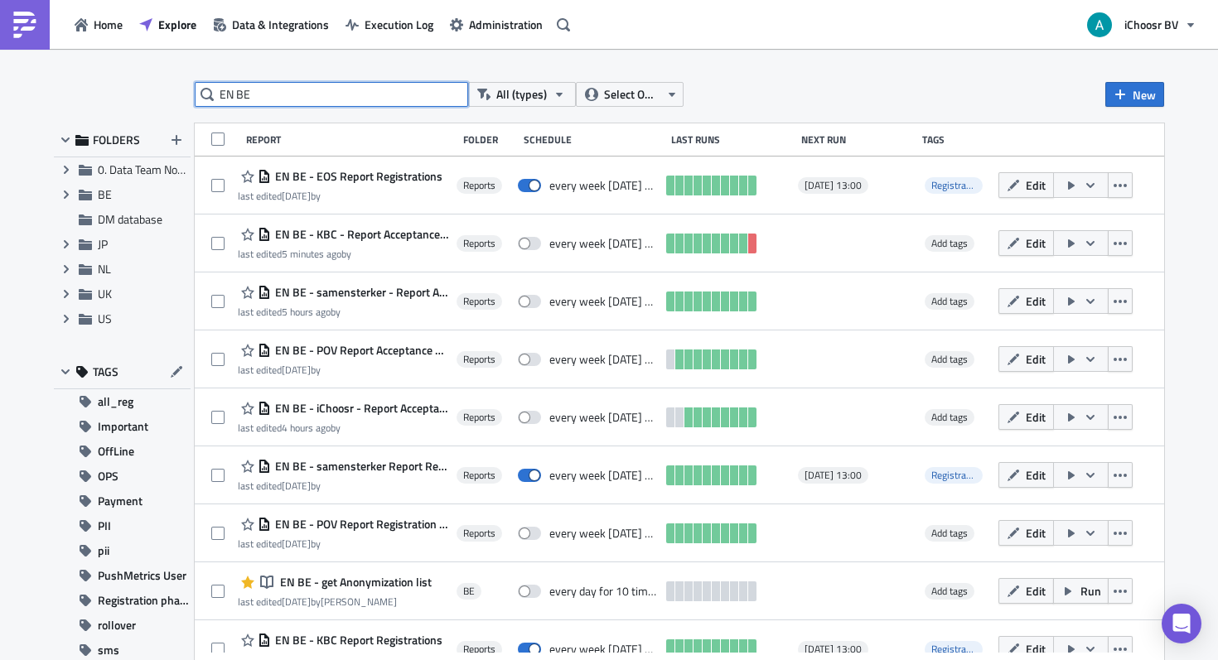
type input "EN BE"
drag, startPoint x: 589, startPoint y: 118, endPoint x: 663, endPoint y: 139, distance: 76.8
click at [594, 118] on div "EN BE All (types) Select Owner New FOLDERS Expand group 0. Data Team Notebooks …" at bounding box center [609, 356] width 1127 height 548
